Goal: Information Seeking & Learning: Learn about a topic

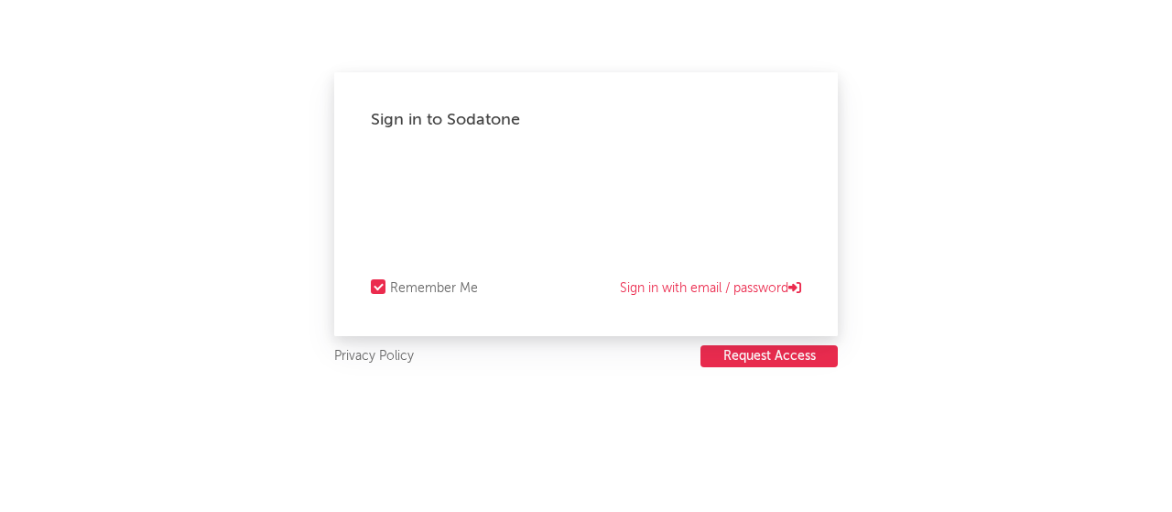
click at [649, 205] on html "Sign in to Sodatone Remember Me Sign in with email / password Privacy Policy Re…" at bounding box center [586, 256] width 1172 height 512
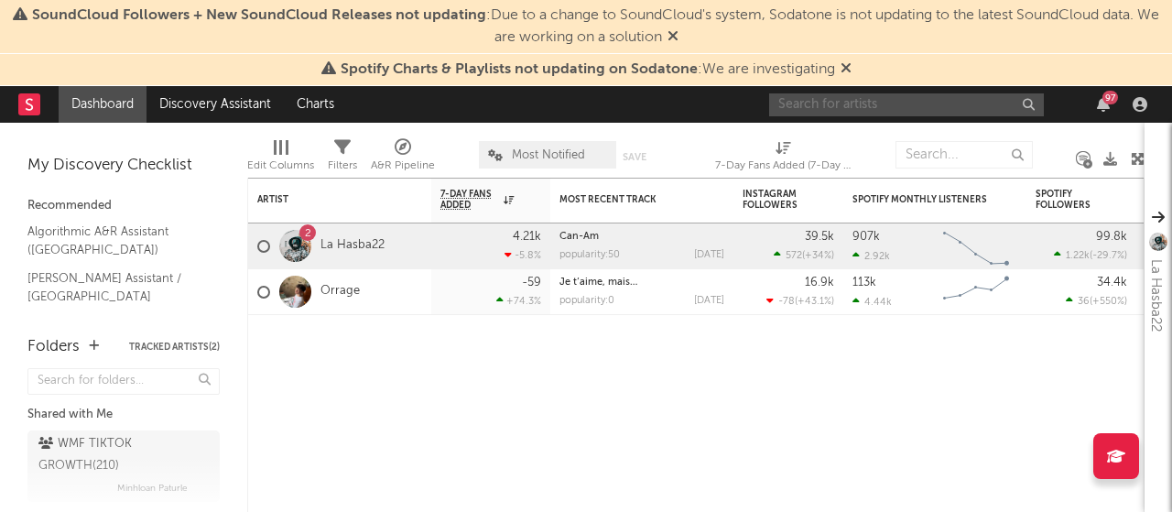
click at [801, 93] on input "text" at bounding box center [906, 104] width 275 height 23
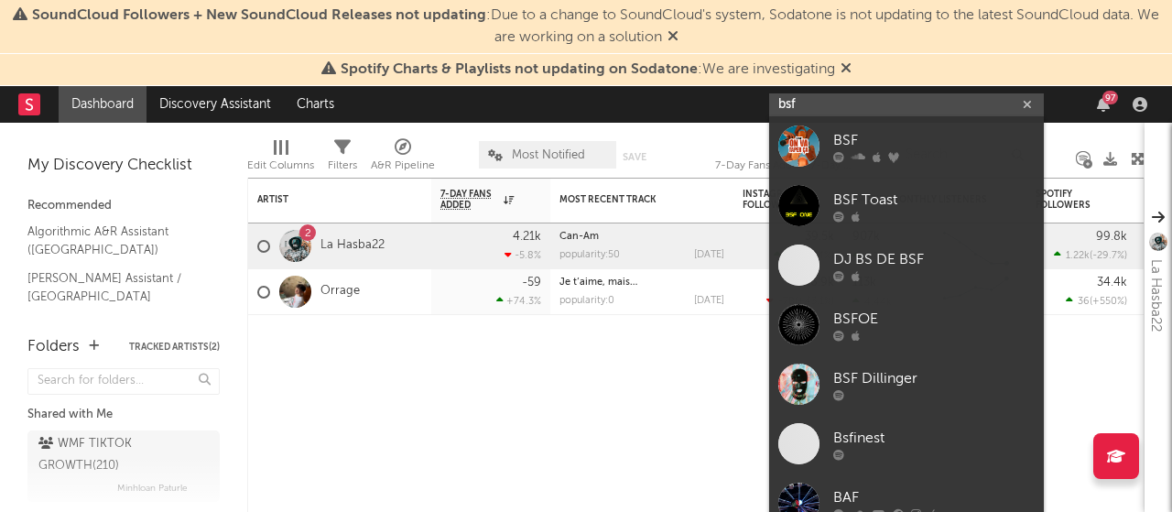
click at [790, 104] on input "bsf" at bounding box center [906, 104] width 275 height 23
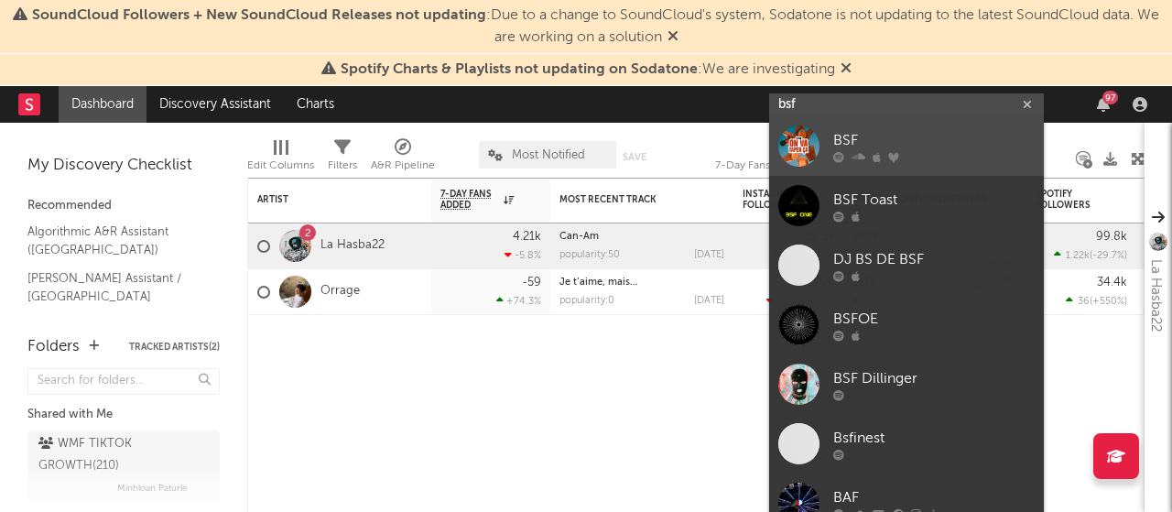
type input "bsf"
click at [867, 133] on div "BSF" at bounding box center [935, 140] width 202 height 22
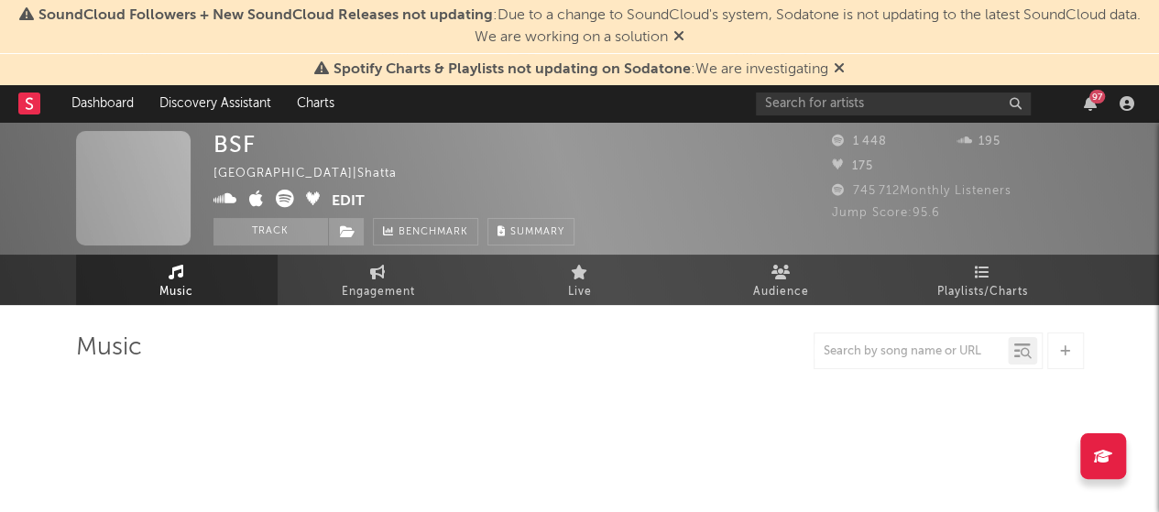
select select "1w"
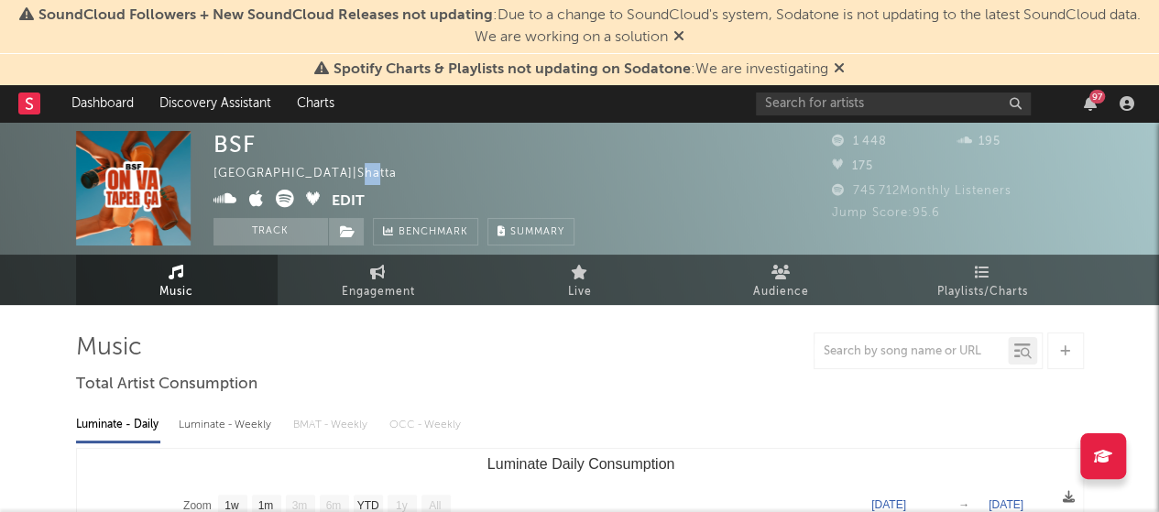
drag, startPoint x: 291, startPoint y: 169, endPoint x: 275, endPoint y: 170, distance: 16.5
click at [275, 170] on div "[GEOGRAPHIC_DATA] | Shatta" at bounding box center [315, 174] width 204 height 22
click at [610, 71] on span "Spotify Charts & Playlists not updating on Sodatone" at bounding box center [511, 69] width 357 height 15
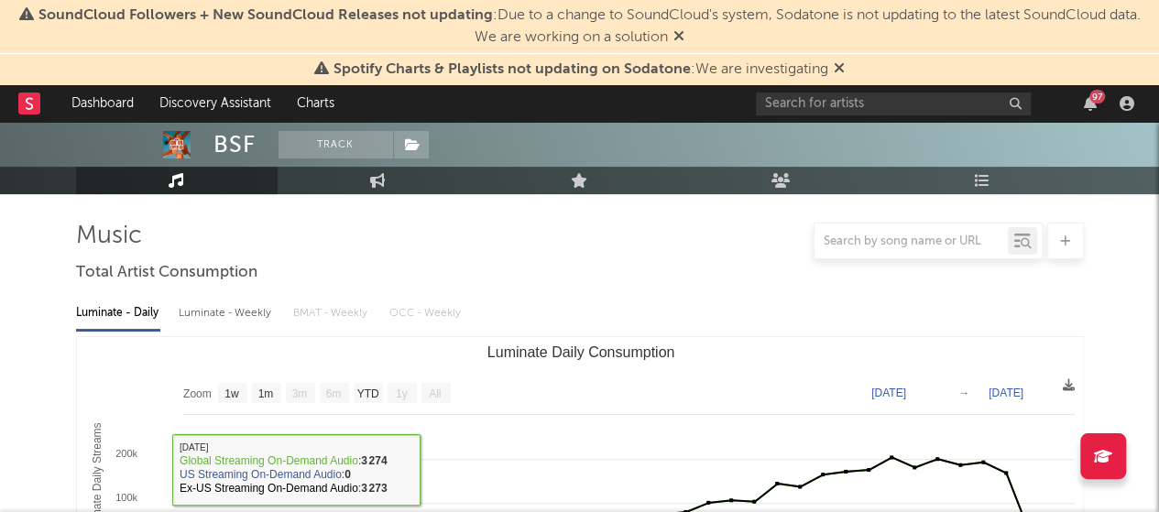
scroll to position [110, 0]
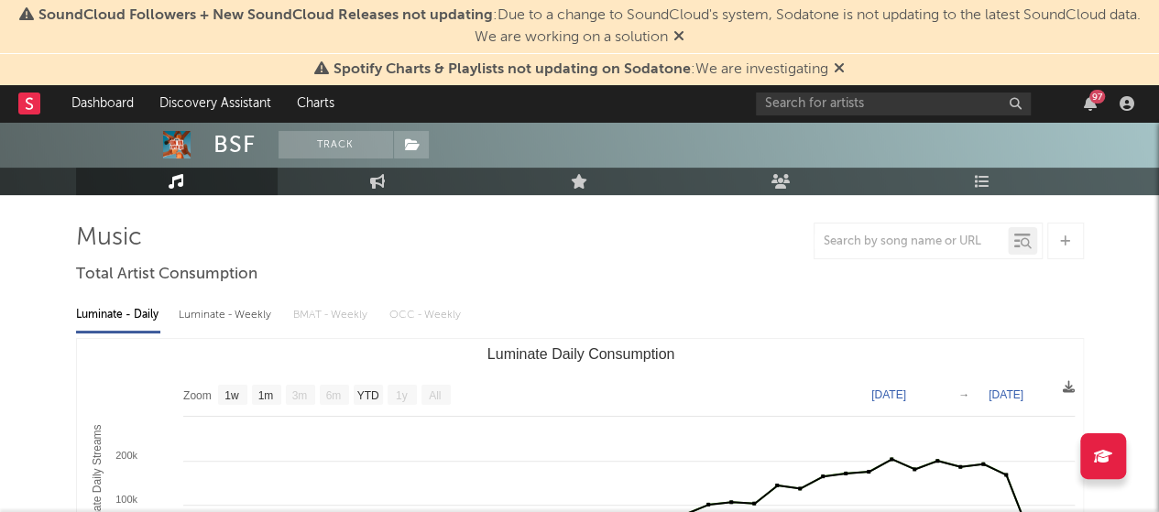
click at [451, 323] on div "Luminate - Daily Luminate - Weekly BMAT - Weekly OCC - Weekly" at bounding box center [580, 315] width 1008 height 31
click at [426, 319] on div "Luminate - Daily Luminate - Weekly BMAT - Weekly OCC - Weekly" at bounding box center [580, 315] width 1008 height 31
click at [408, 312] on div "Luminate - Daily Luminate - Weekly BMAT - Weekly OCC - Weekly" at bounding box center [580, 315] width 1008 height 31
click at [555, 310] on div "Luminate - Daily Luminate - Weekly BMAT - Weekly OCC - Weekly" at bounding box center [580, 315] width 1008 height 31
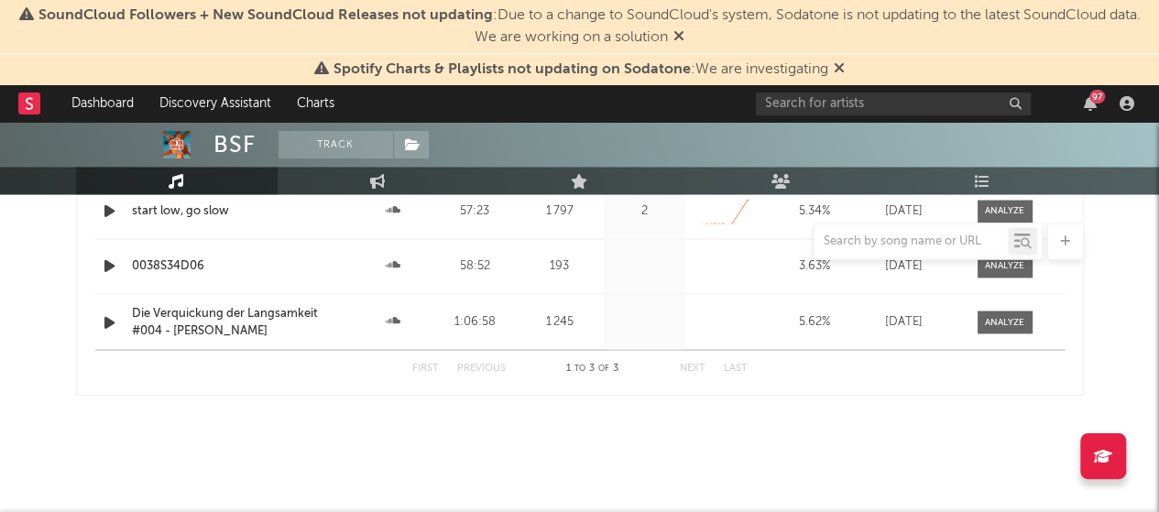
scroll to position [1461, 0]
